Goal: Information Seeking & Learning: Check status

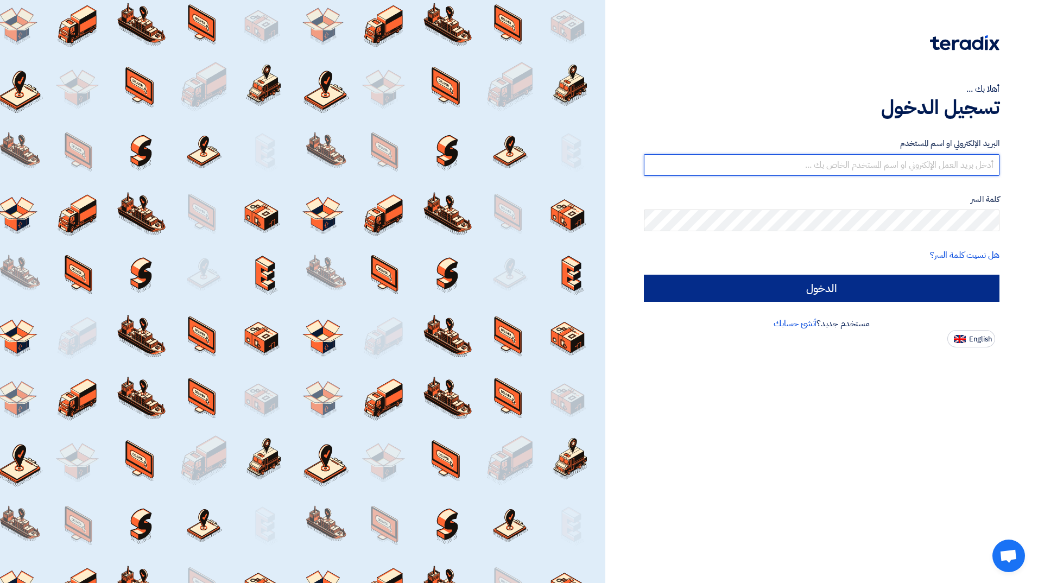
type input "[EMAIL_ADDRESS][PERSON_NAME][DOMAIN_NAME]"
click at [910, 292] on input "الدخول" at bounding box center [822, 288] width 356 height 27
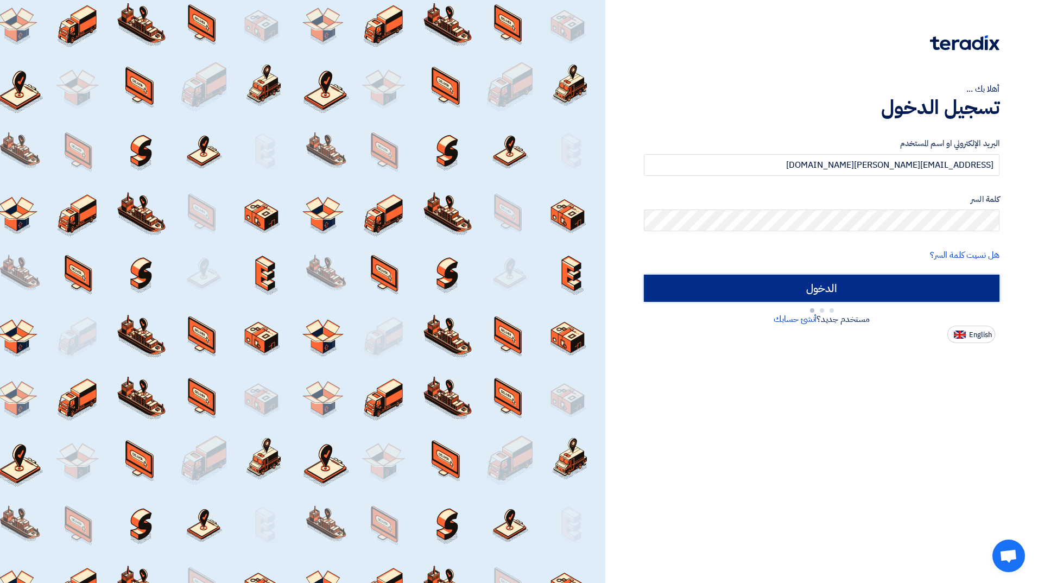
type input "Sign in"
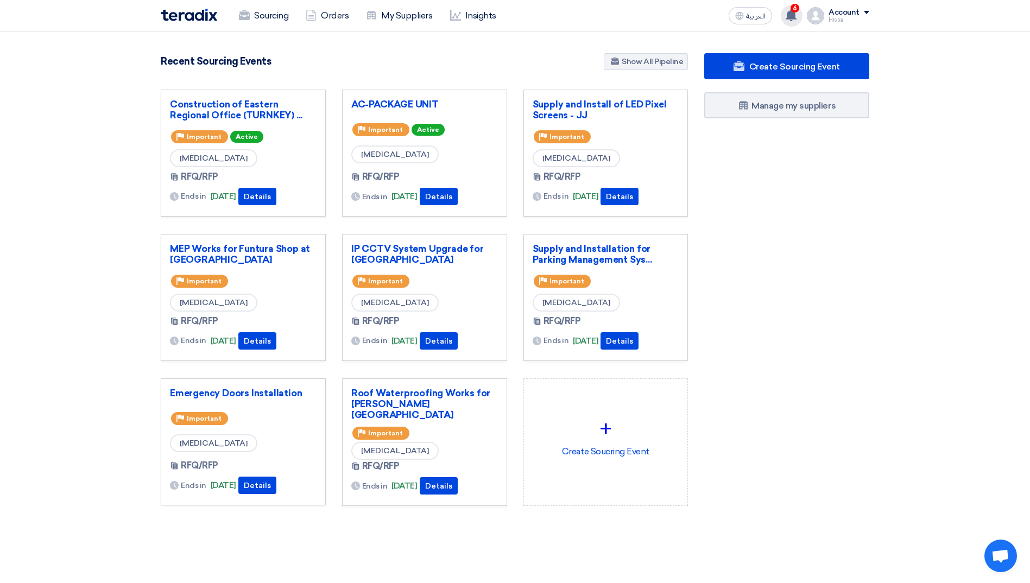
click at [794, 14] on use at bounding box center [790, 15] width 11 height 12
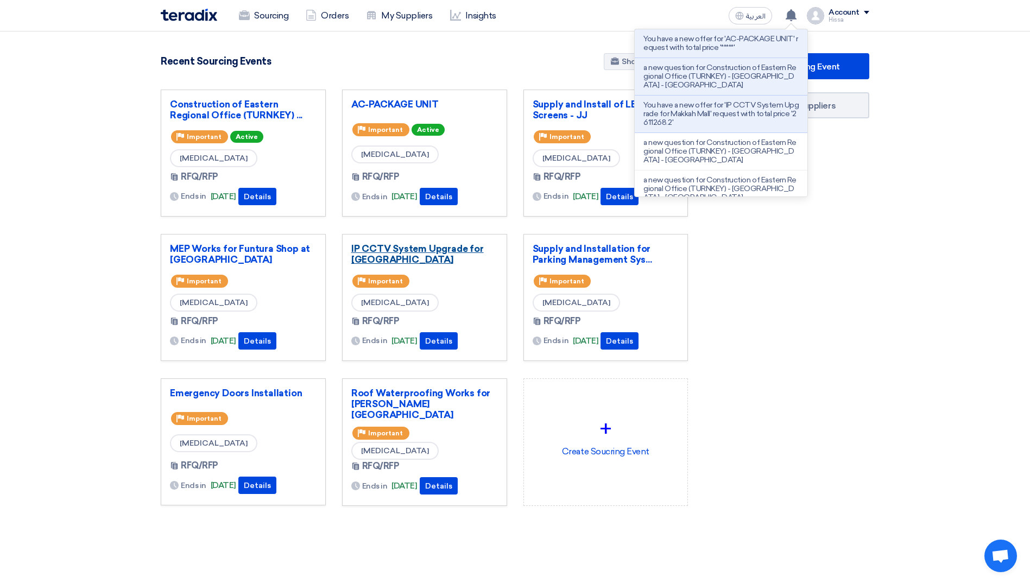
click at [381, 244] on link "IP CCTV System Upgrade for [GEOGRAPHIC_DATA]" at bounding box center [424, 254] width 147 height 22
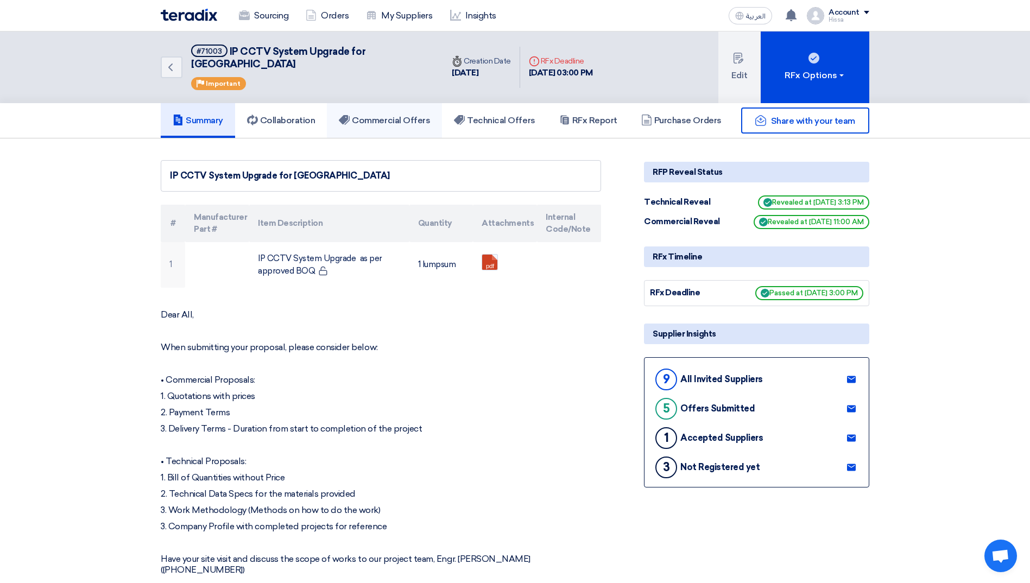
click at [382, 115] on h5 "Commercial Offers" at bounding box center [384, 120] width 91 height 11
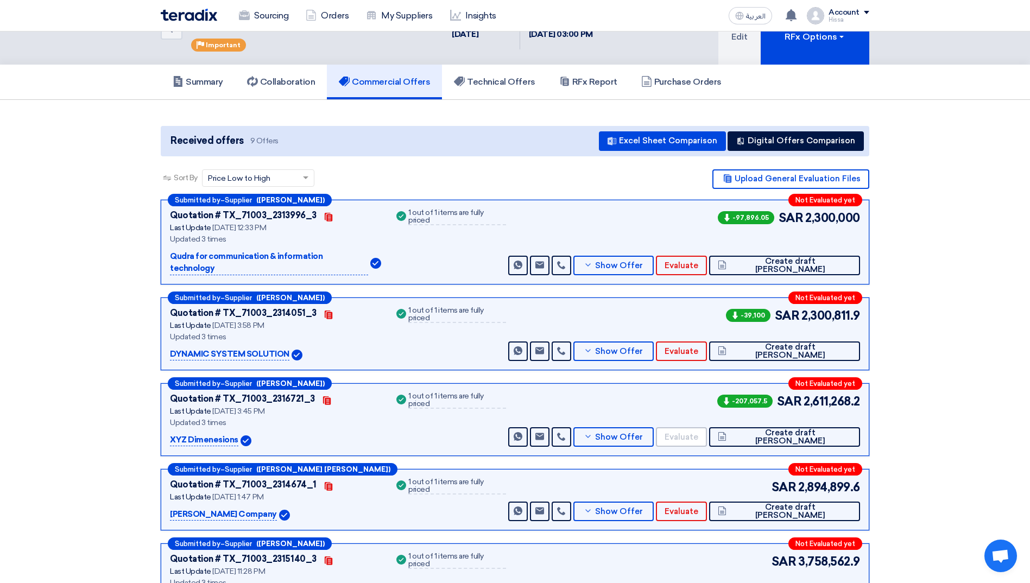
scroll to position [54, 0]
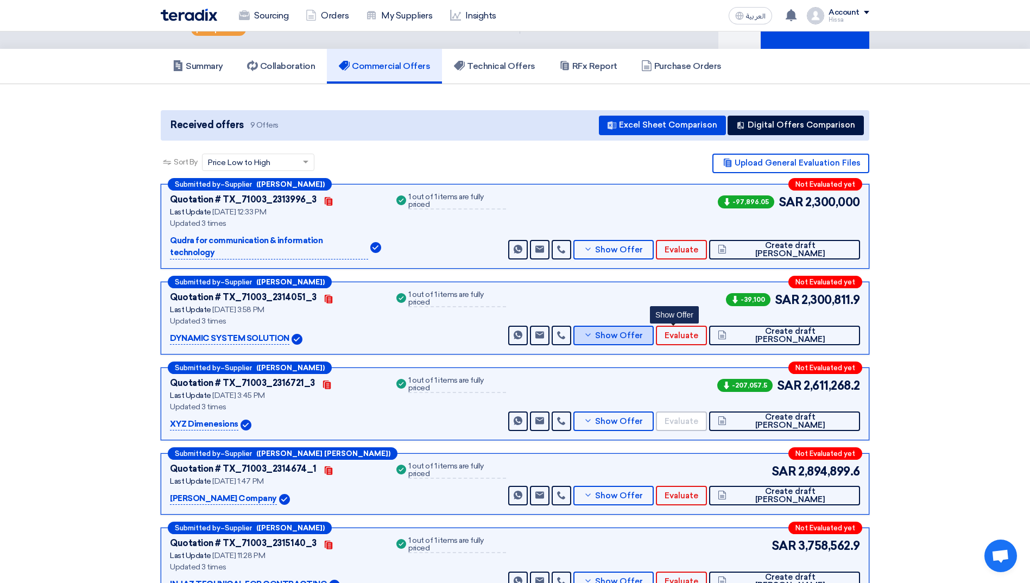
click at [643, 332] on span "Show Offer" at bounding box center [619, 336] width 48 height 8
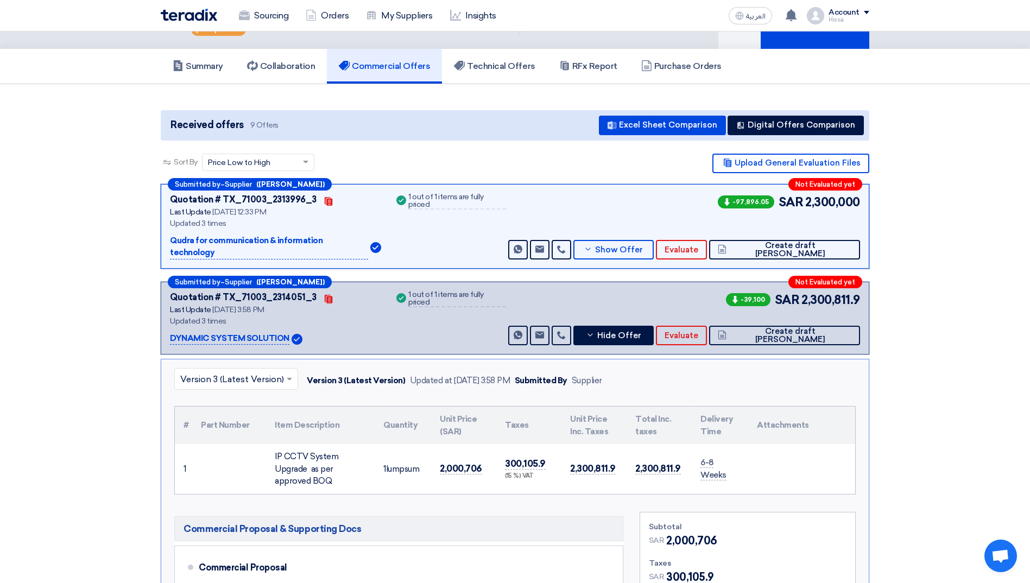
click at [258, 18] on link "Sourcing" at bounding box center [263, 16] width 67 height 24
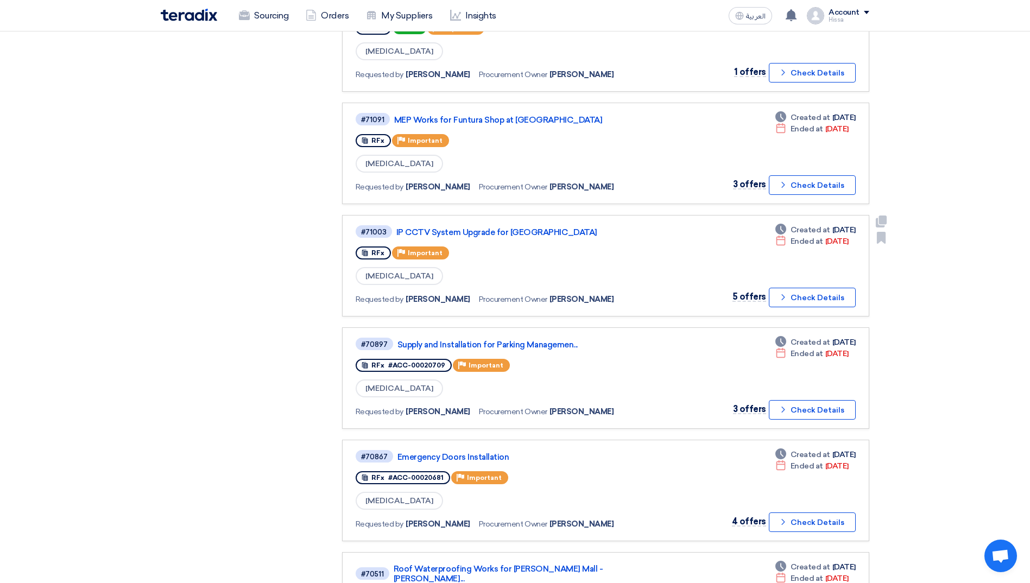
scroll to position [380, 0]
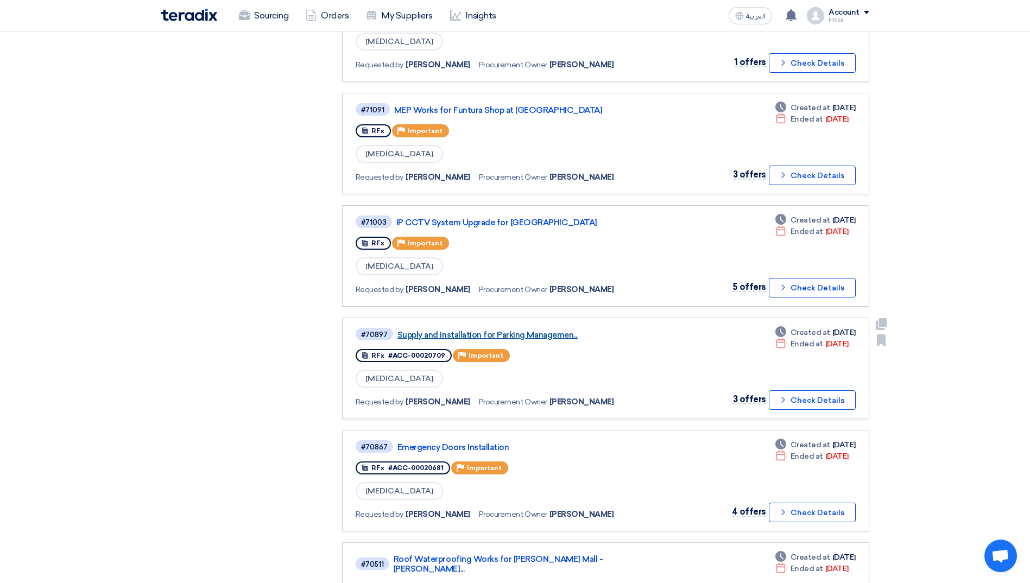
click at [528, 333] on link "Supply and Installation for Parking Managemen..." at bounding box center [532, 335] width 271 height 10
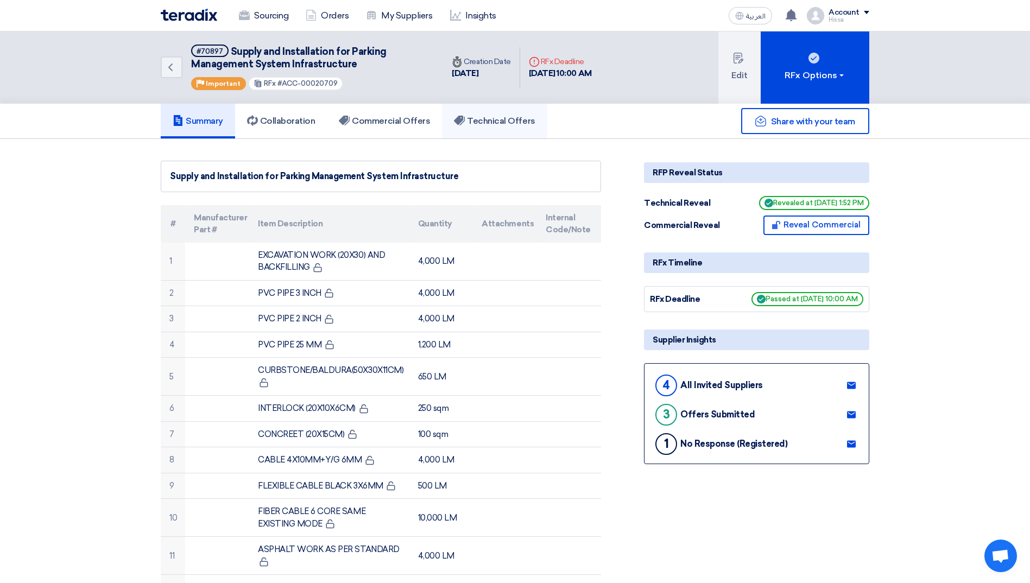
click at [495, 122] on h5 "Technical Offers" at bounding box center [494, 121] width 81 height 11
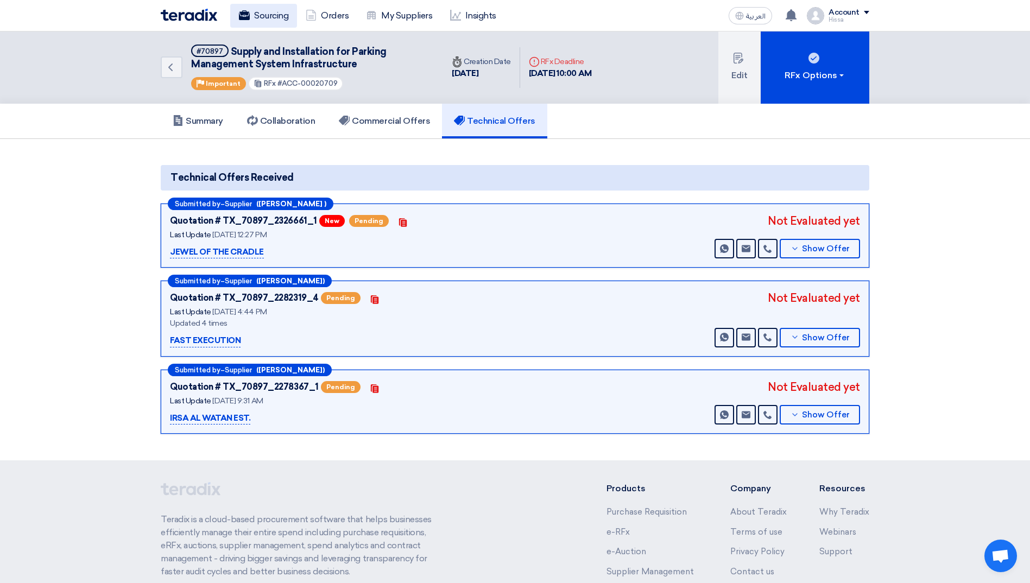
click at [266, 18] on link "Sourcing" at bounding box center [263, 16] width 67 height 24
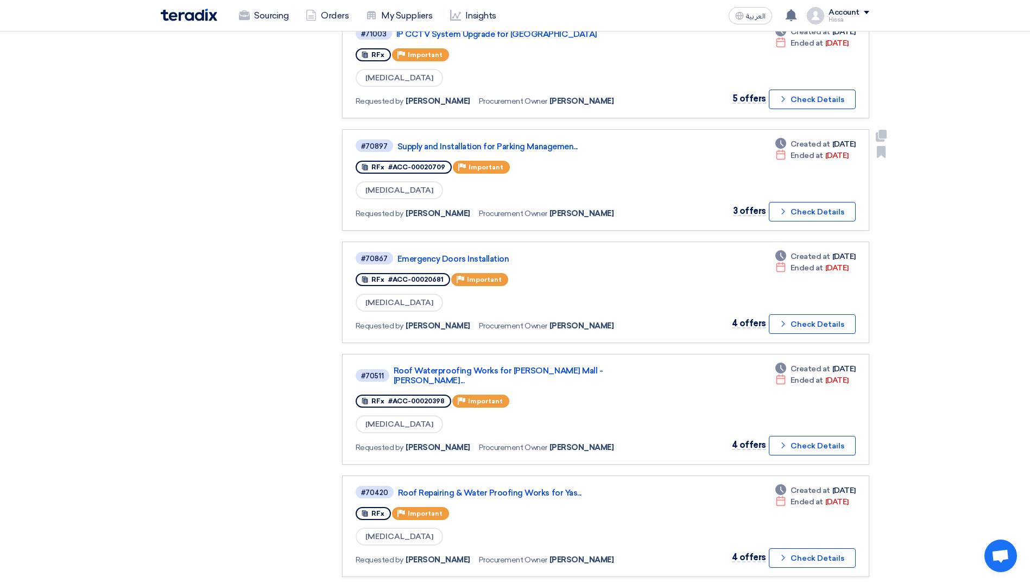
scroll to position [597, 0]
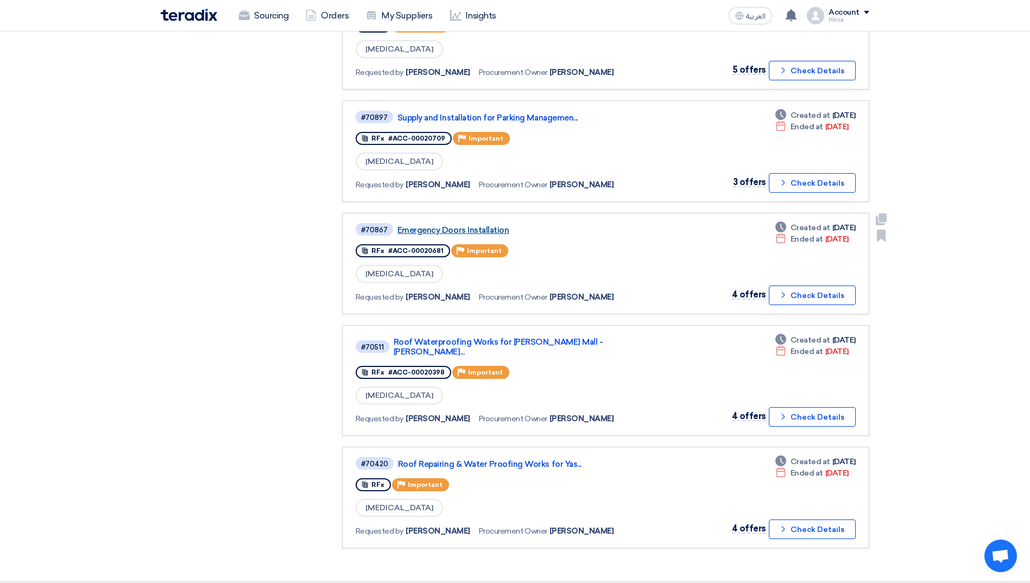
click at [432, 226] on link "Emergency Doors Installation" at bounding box center [532, 230] width 271 height 10
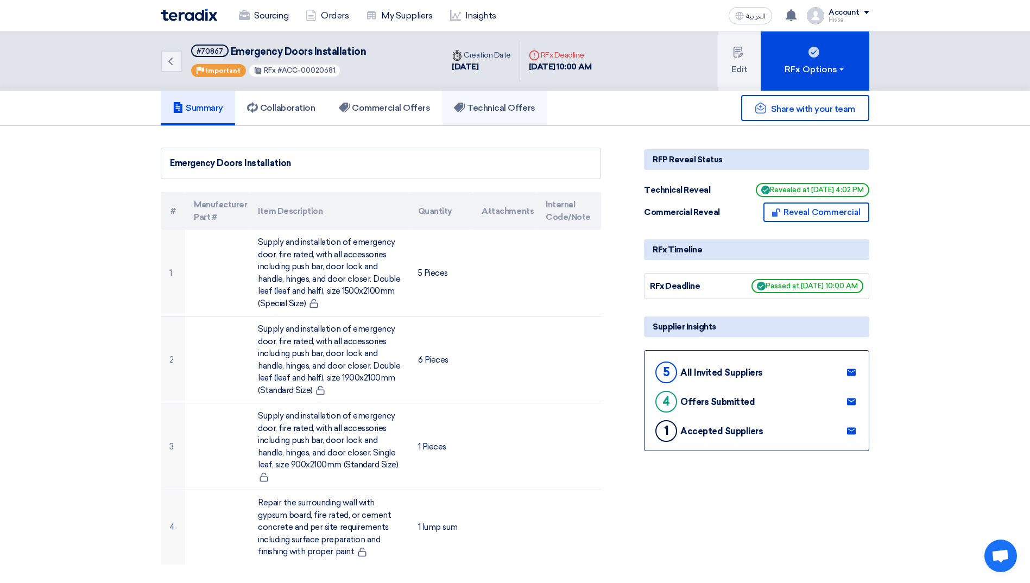
click at [488, 115] on link "Technical Offers" at bounding box center [494, 108] width 105 height 35
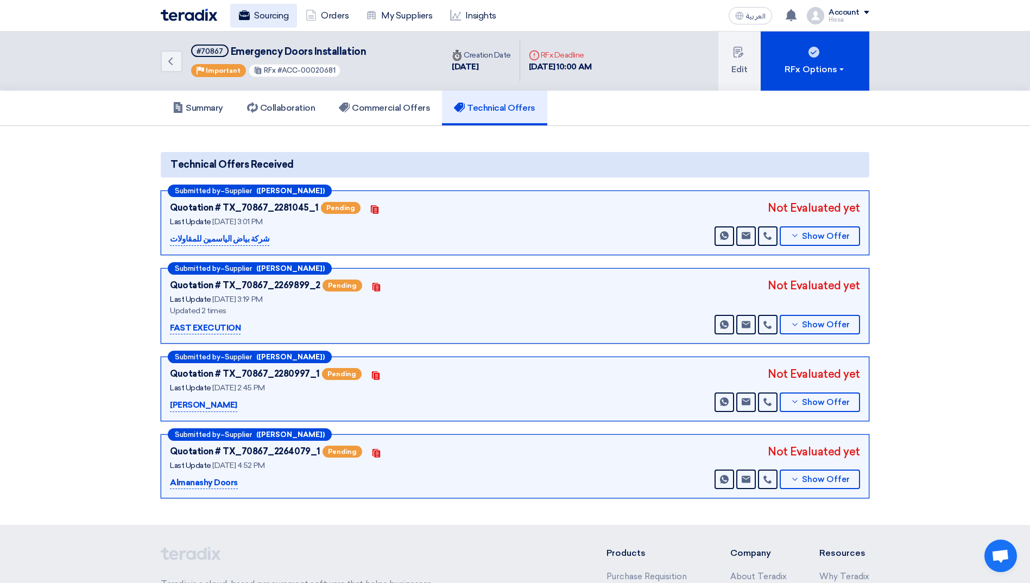
click at [251, 11] on link "Sourcing" at bounding box center [263, 16] width 67 height 24
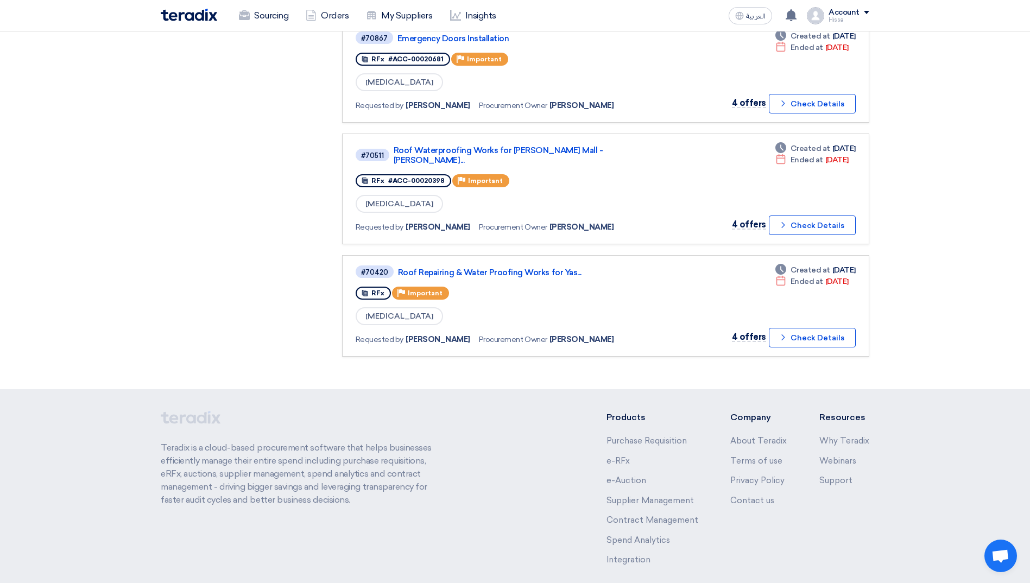
scroll to position [723, 0]
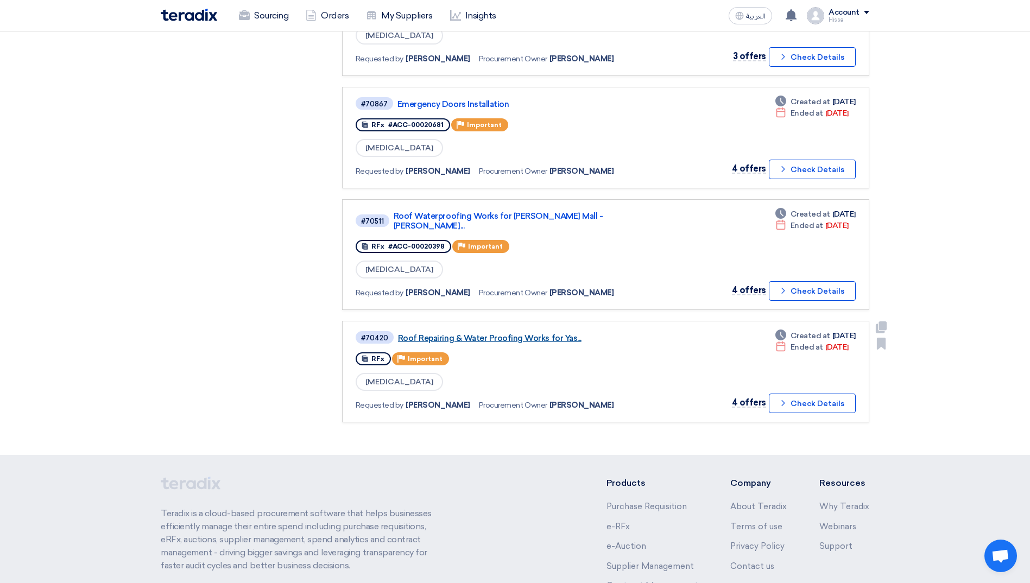
click at [490, 333] on link "Roof Repairing & Water Proofing Works for Yas..." at bounding box center [533, 338] width 271 height 10
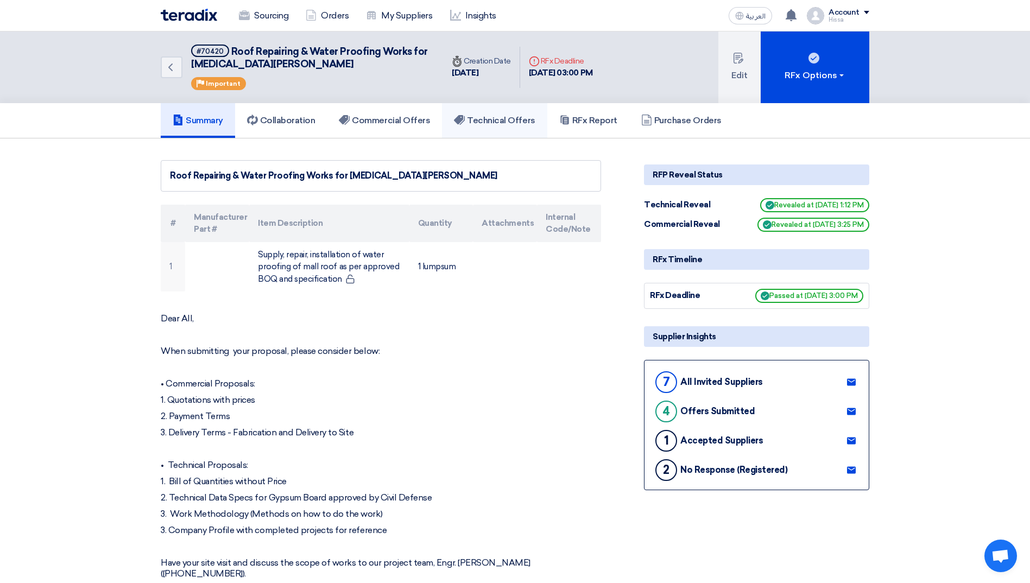
click at [485, 129] on link "Technical Offers" at bounding box center [494, 120] width 105 height 35
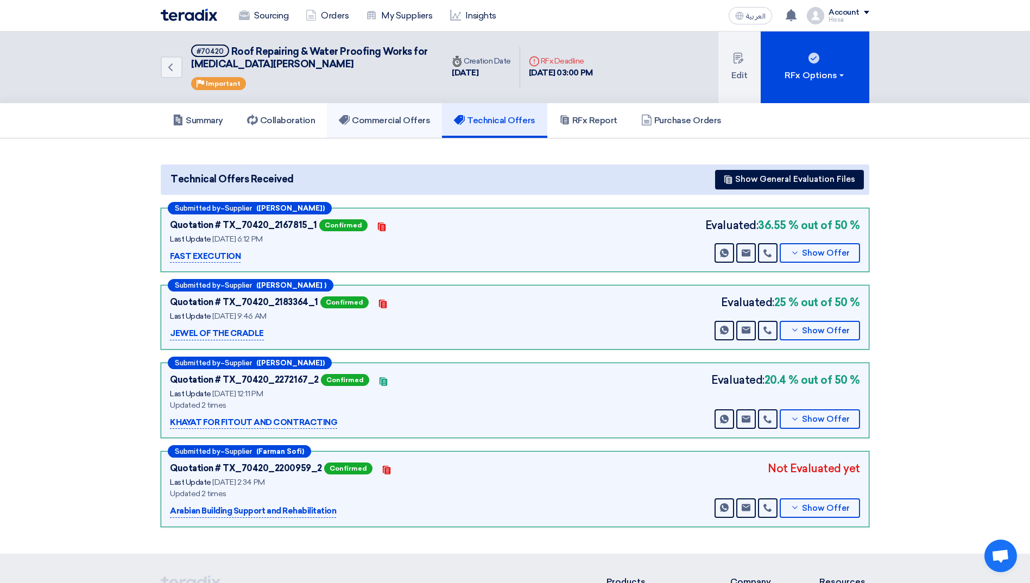
click at [391, 115] on h5 "Commercial Offers" at bounding box center [384, 120] width 91 height 11
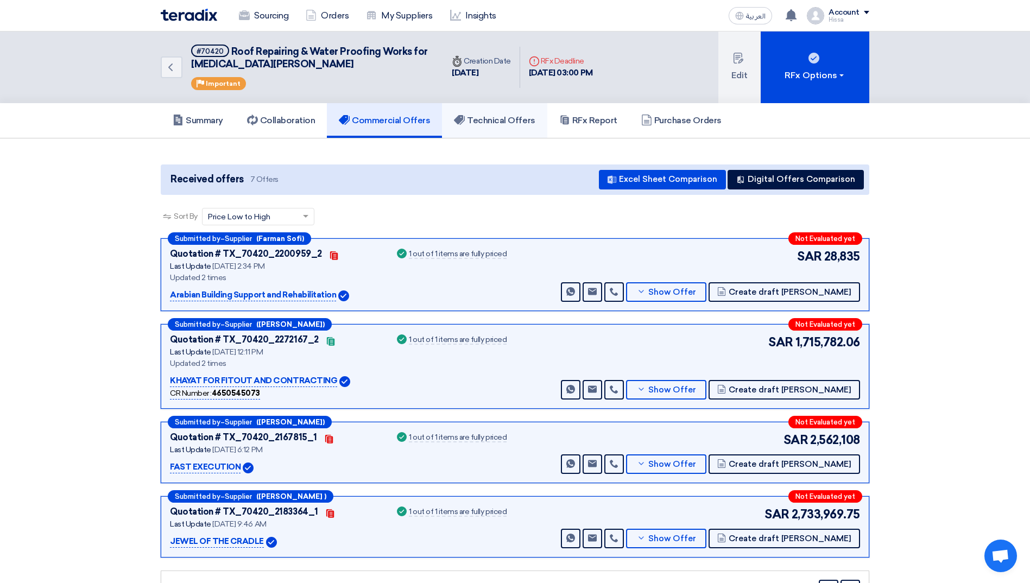
click at [483, 124] on h5 "Technical Offers" at bounding box center [494, 120] width 81 height 11
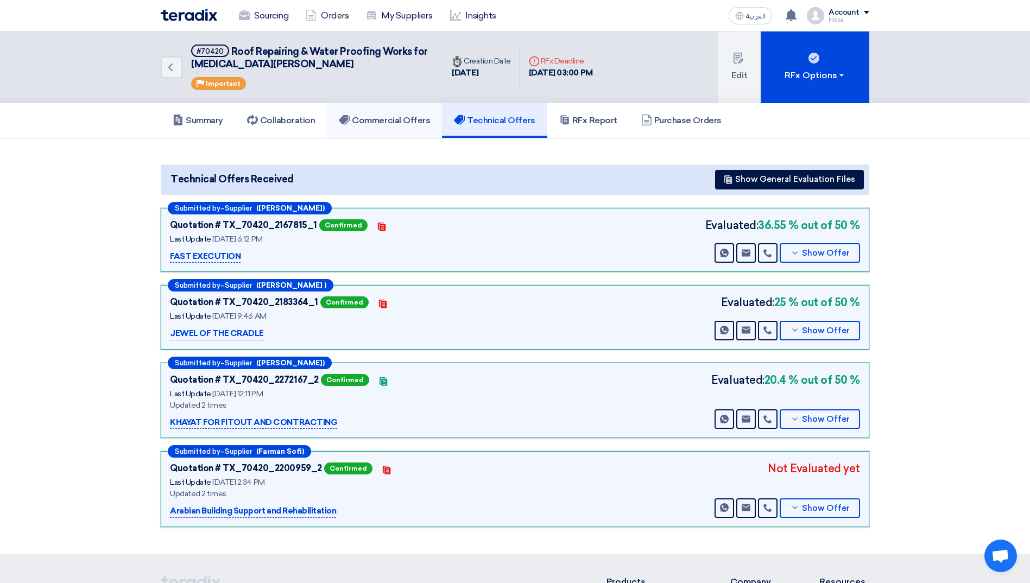
click at [404, 120] on h5 "Commercial Offers" at bounding box center [384, 120] width 91 height 11
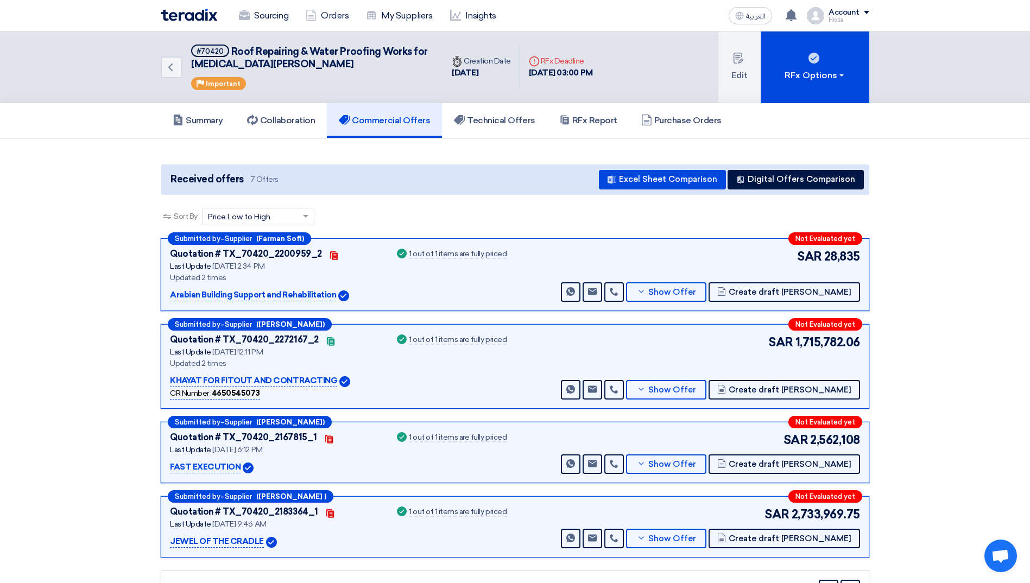
drag, startPoint x: 810, startPoint y: 442, endPoint x: 864, endPoint y: 443, distance: 53.8
click at [864, 443] on div "Submitted by – Supplier (Mahdi Tamimi) Not Evaluated yet Quotation # TX_70420_2…" at bounding box center [515, 452] width 708 height 61
copy span "2,562,108"
